Goal: Task Accomplishment & Management: Complete application form

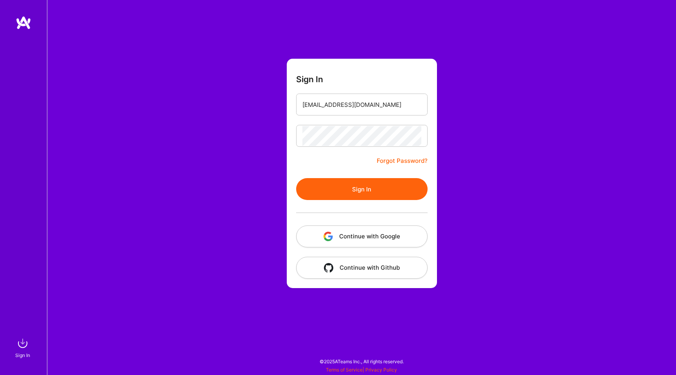
click at [351, 189] on button "Sign In" at bounding box center [361, 189] width 131 height 22
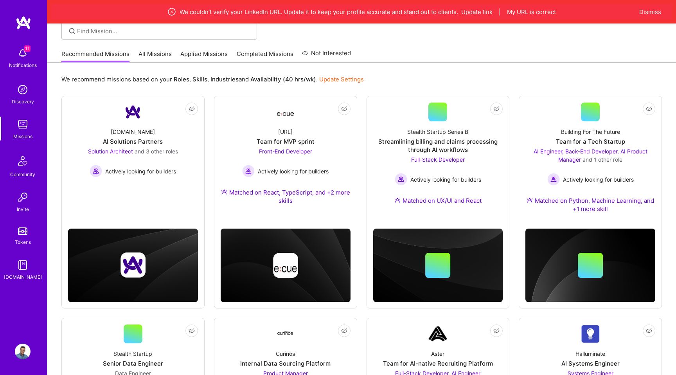
scroll to position [68, 0]
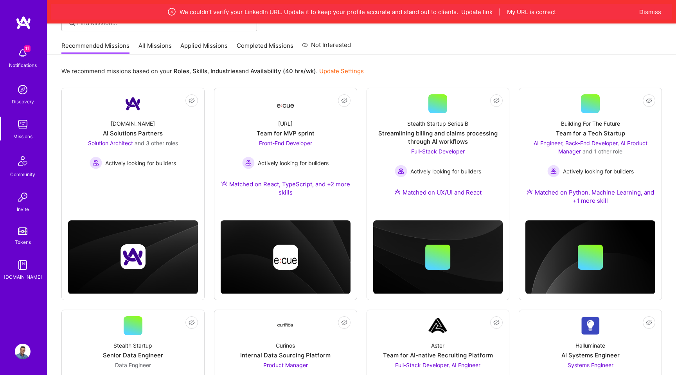
click at [26, 60] on img at bounding box center [23, 53] width 16 height 16
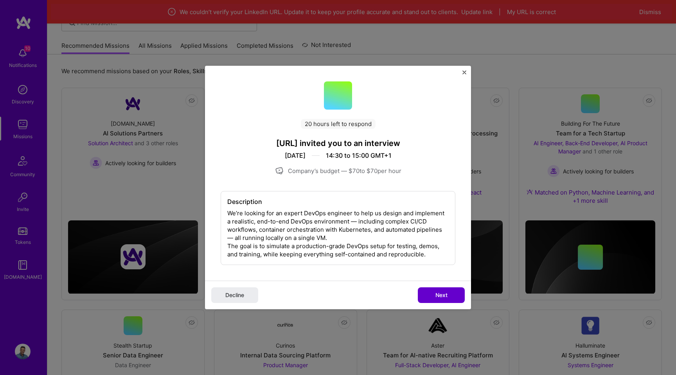
click at [437, 287] on button "Next" at bounding box center [441, 295] width 47 height 16
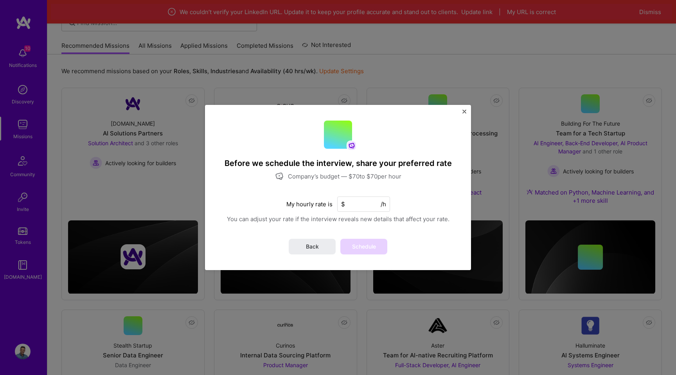
click at [358, 203] on input at bounding box center [363, 203] width 53 height 15
click at [320, 242] on button "Back" at bounding box center [312, 247] width 47 height 16
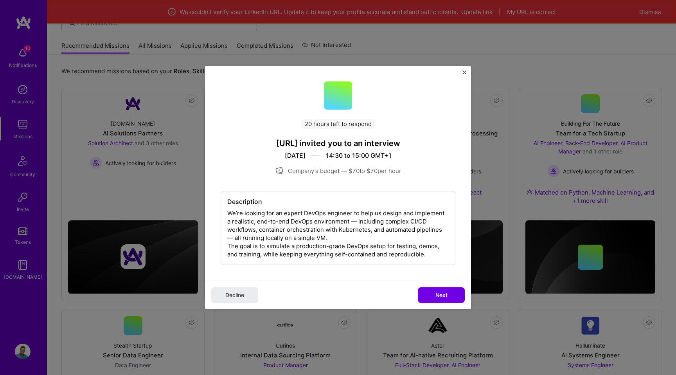
click at [296, 149] on div "20 hours left to respond [URL] invited you to an interview [DATE] 14:30 to 15:0…" at bounding box center [338, 173] width 266 height 215
click at [465, 72] on img "Close" at bounding box center [465, 72] width 4 height 4
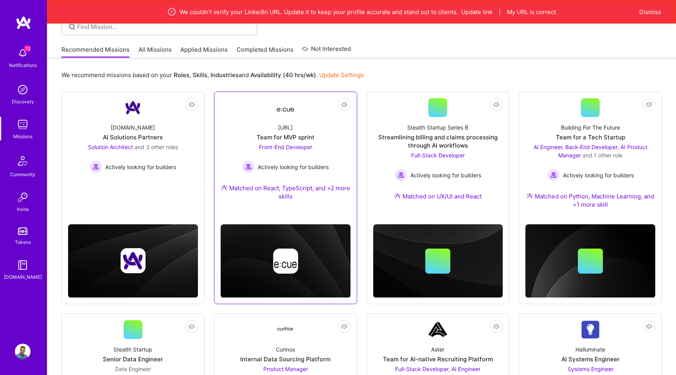
scroll to position [0, 0]
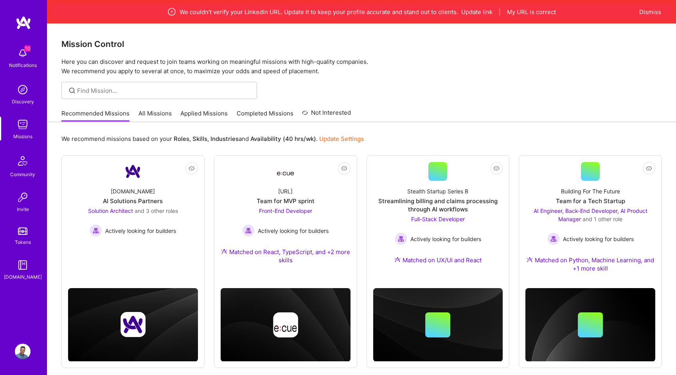
click at [163, 84] on div at bounding box center [159, 90] width 196 height 17
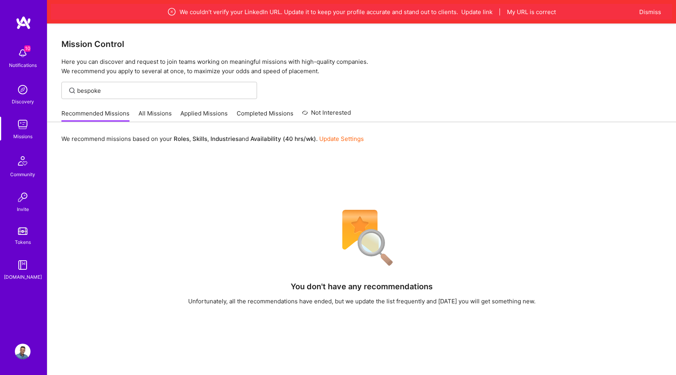
click at [148, 113] on link "All Missions" at bounding box center [155, 115] width 33 height 13
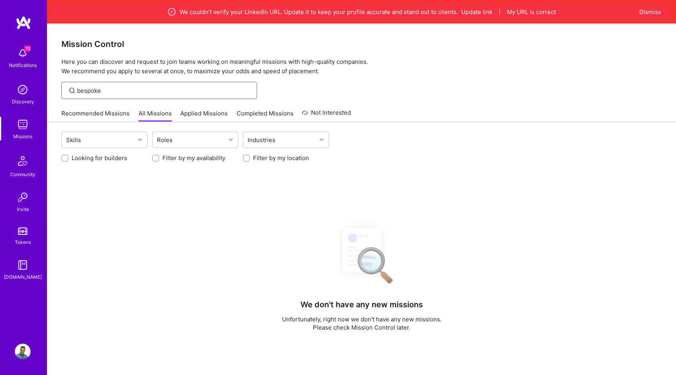
click at [139, 93] on input "bespoke" at bounding box center [164, 90] width 174 height 8
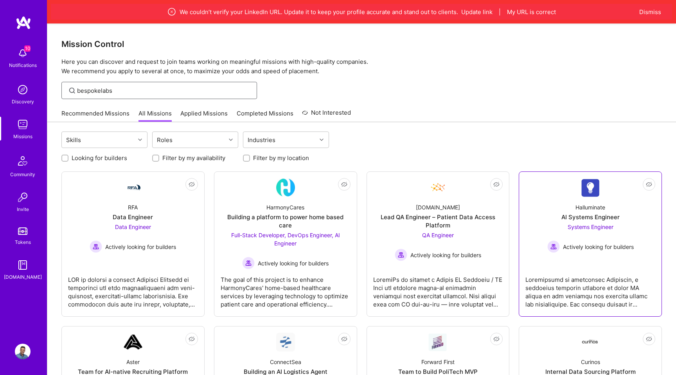
type input "bespokelabs"
click at [594, 220] on div "AI Systems Engineer" at bounding box center [591, 217] width 58 height 8
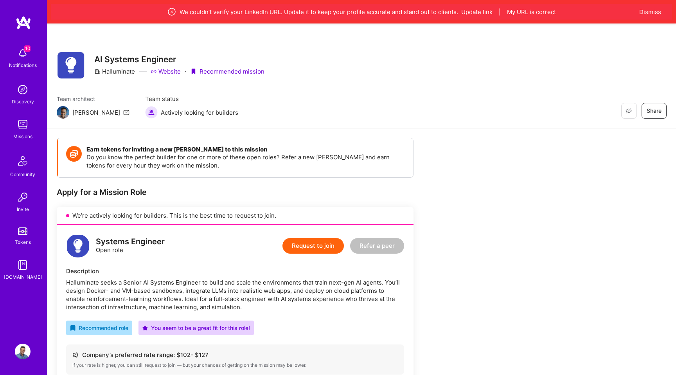
click at [25, 51] on span "10" at bounding box center [27, 48] width 6 height 6
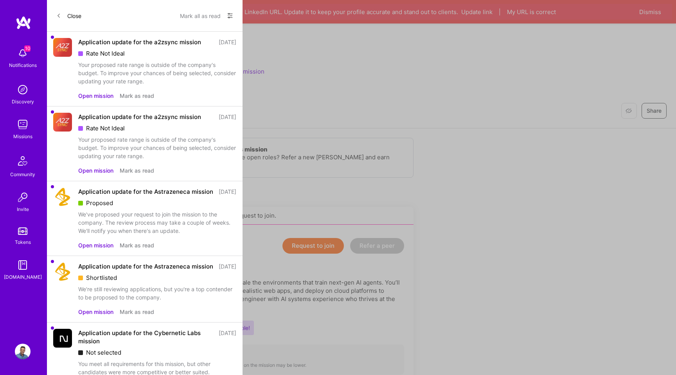
click at [230, 15] on icon at bounding box center [230, 16] width 6 height 6
click at [206, 29] on div "Show all notifications" at bounding box center [182, 32] width 101 height 16
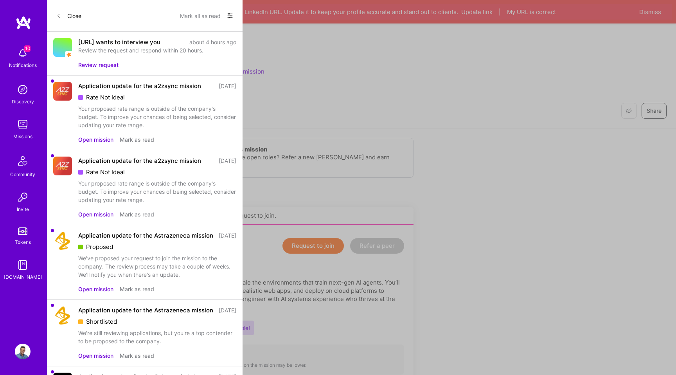
click at [103, 69] on button "Review request" at bounding box center [98, 65] width 40 height 8
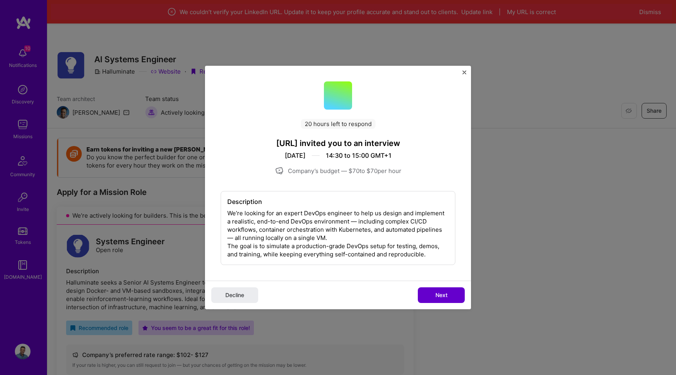
click at [436, 296] on span "Next" at bounding box center [442, 295] width 12 height 8
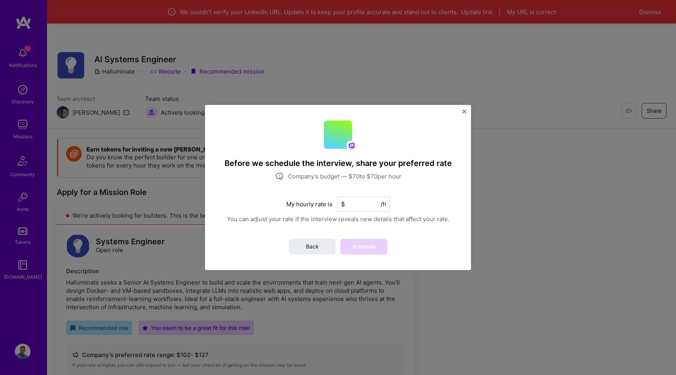
click at [357, 205] on input at bounding box center [363, 203] width 53 height 15
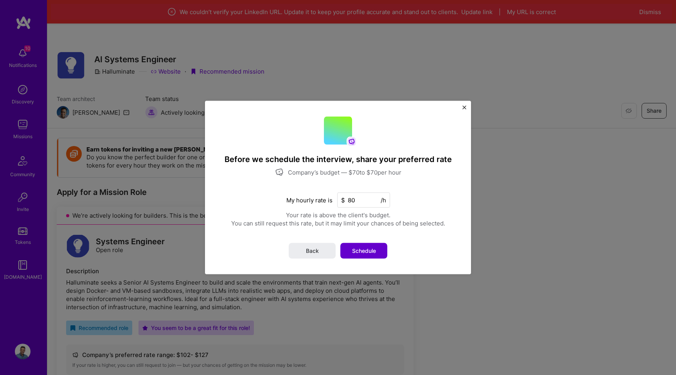
type input "80"
click at [364, 247] on span "Schedule" at bounding box center [364, 251] width 24 height 8
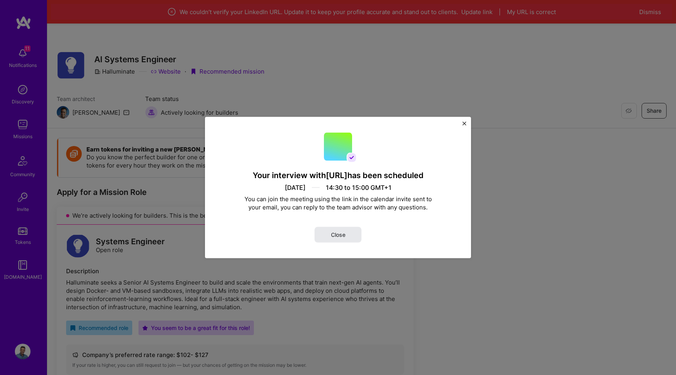
click at [336, 235] on span "Close" at bounding box center [338, 235] width 14 height 8
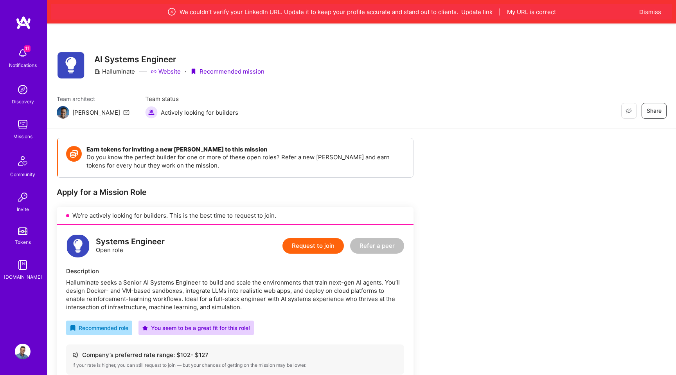
click at [24, 54] on img at bounding box center [23, 53] width 16 height 16
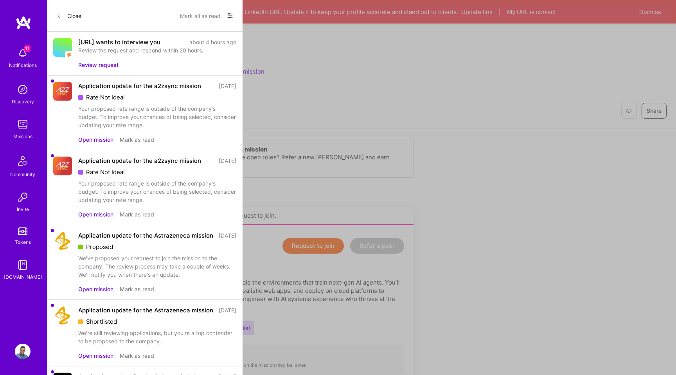
click at [195, 13] on button "Mark all as read" at bounding box center [200, 15] width 41 height 13
click at [64, 14] on button "Close" at bounding box center [68, 15] width 25 height 13
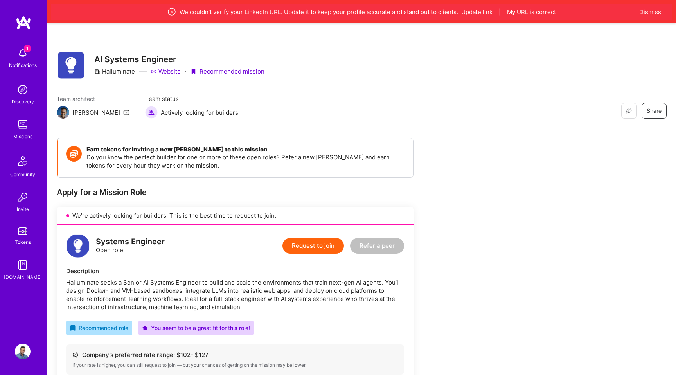
click at [400, 67] on div "Restore Not Interested Share AI Systems Engineer Halluminate Website · Recommen…" at bounding box center [362, 65] width 610 height 28
